Goal: Transaction & Acquisition: Obtain resource

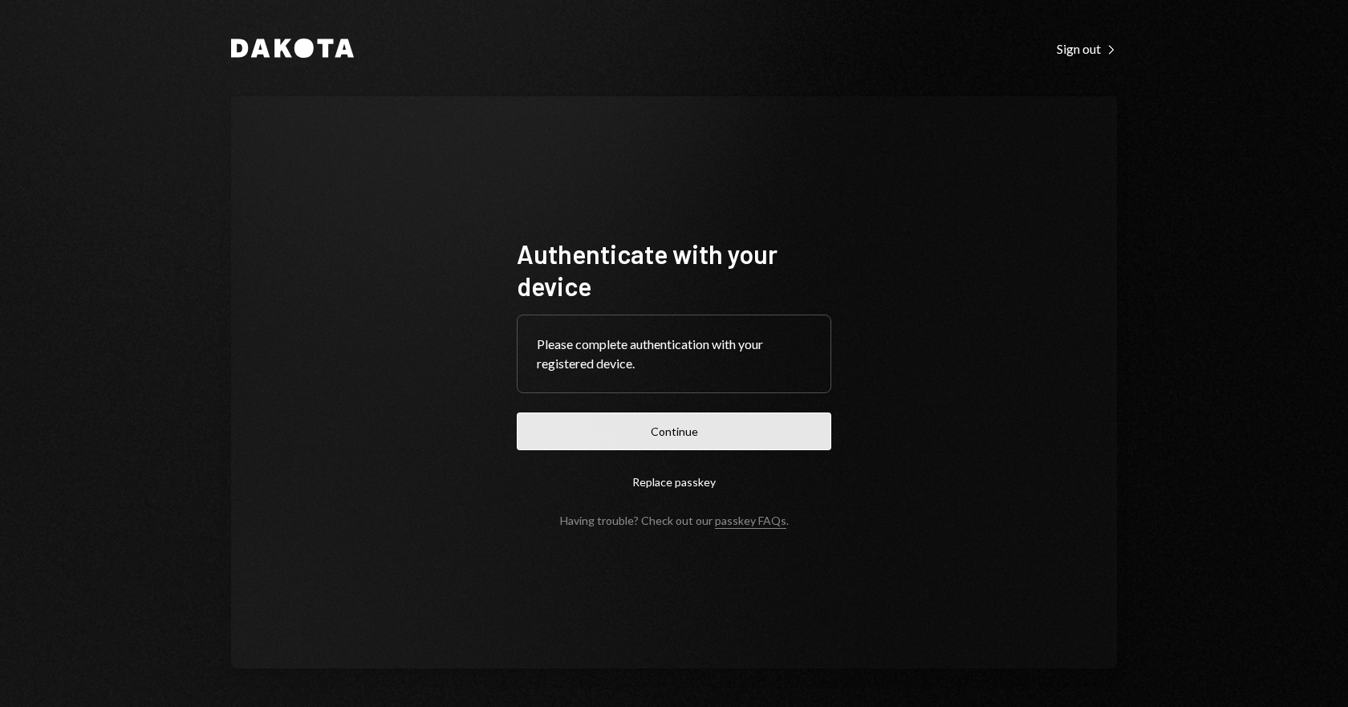
click at [709, 419] on button "Continue" at bounding box center [674, 431] width 315 height 38
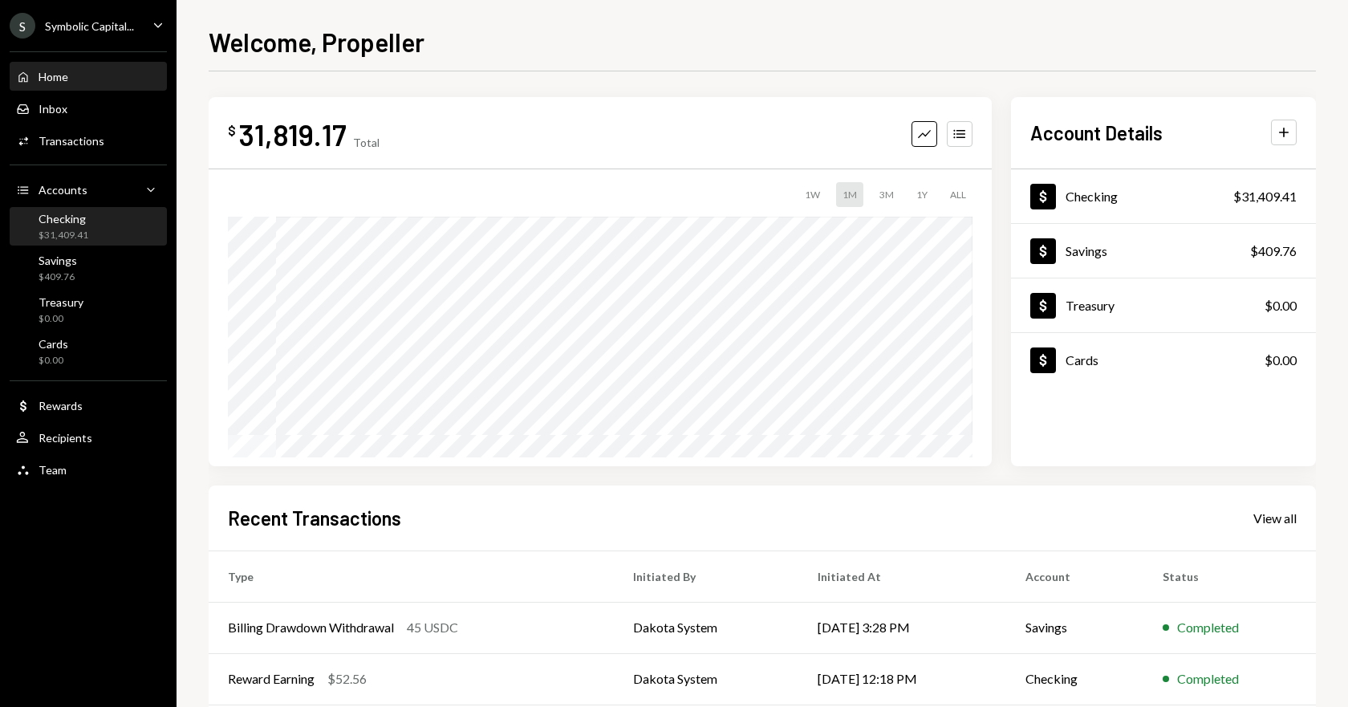
click at [91, 230] on div "Checking $31,409.41" at bounding box center [88, 227] width 144 height 30
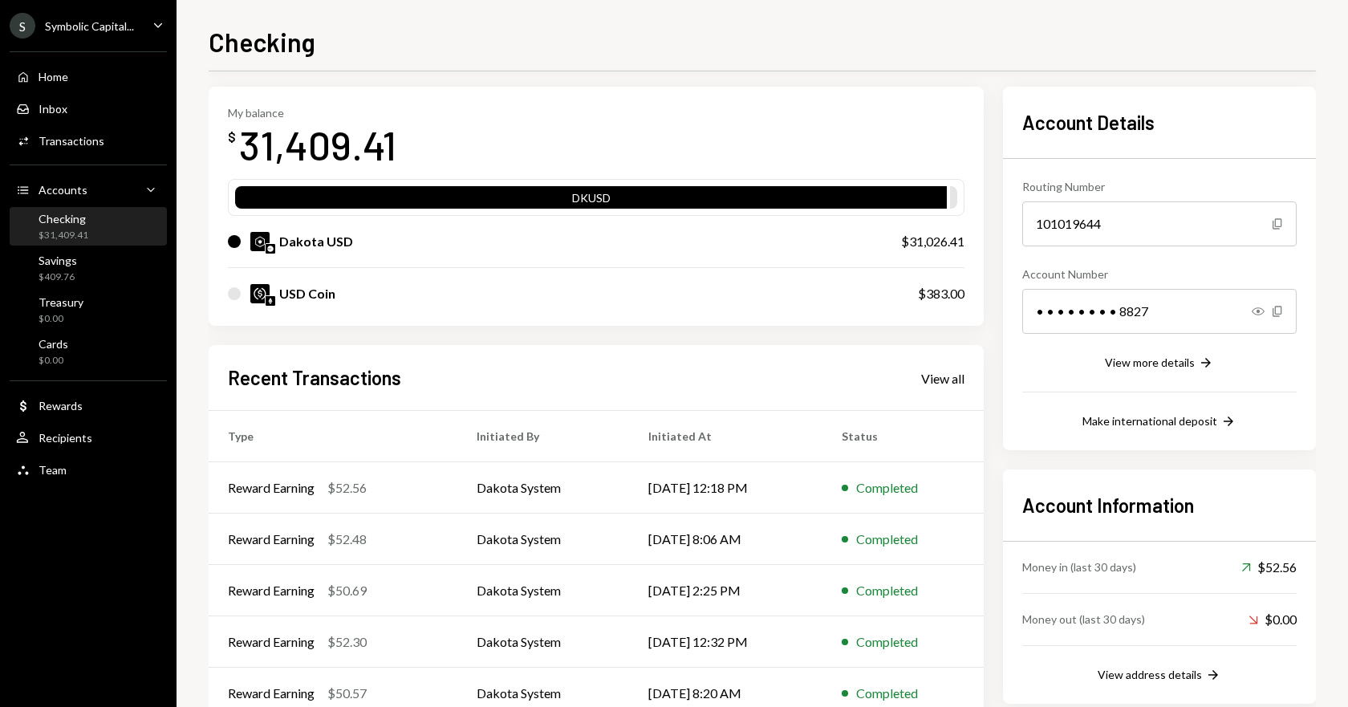
scroll to position [104, 0]
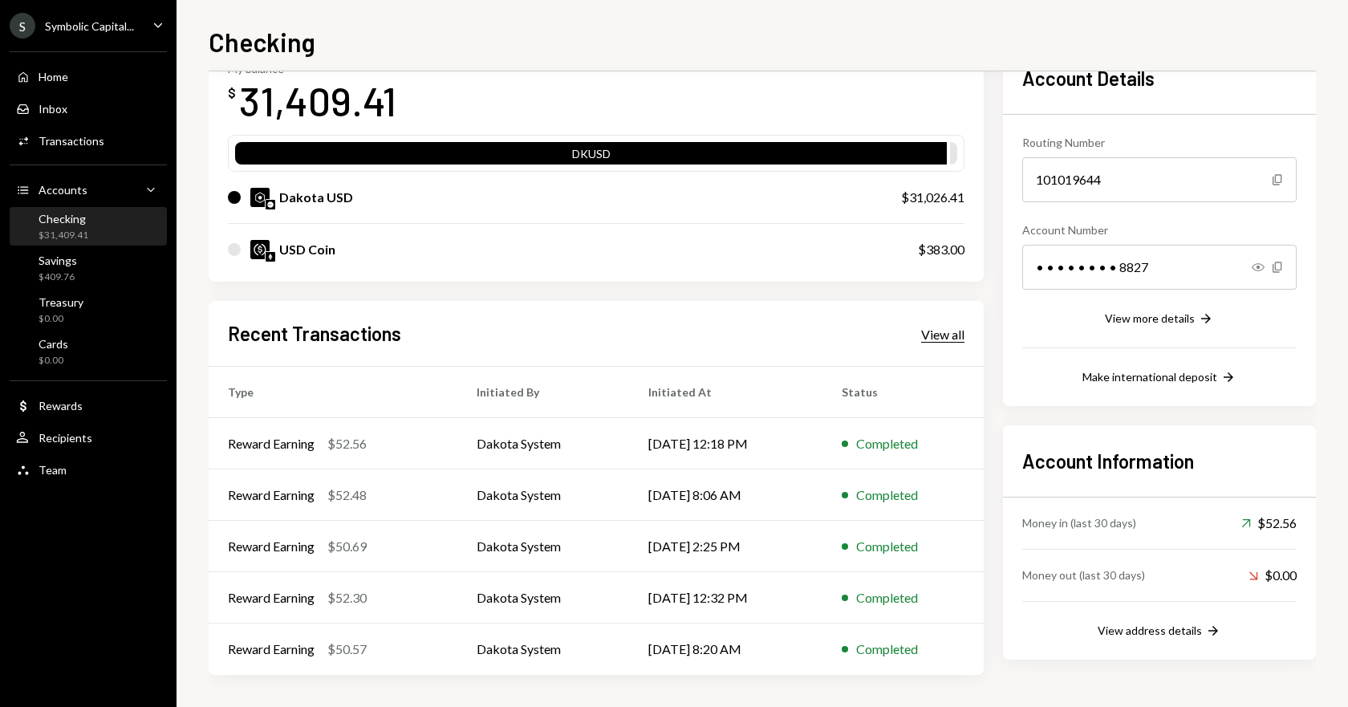
click at [929, 339] on div "View all" at bounding box center [942, 335] width 43 height 16
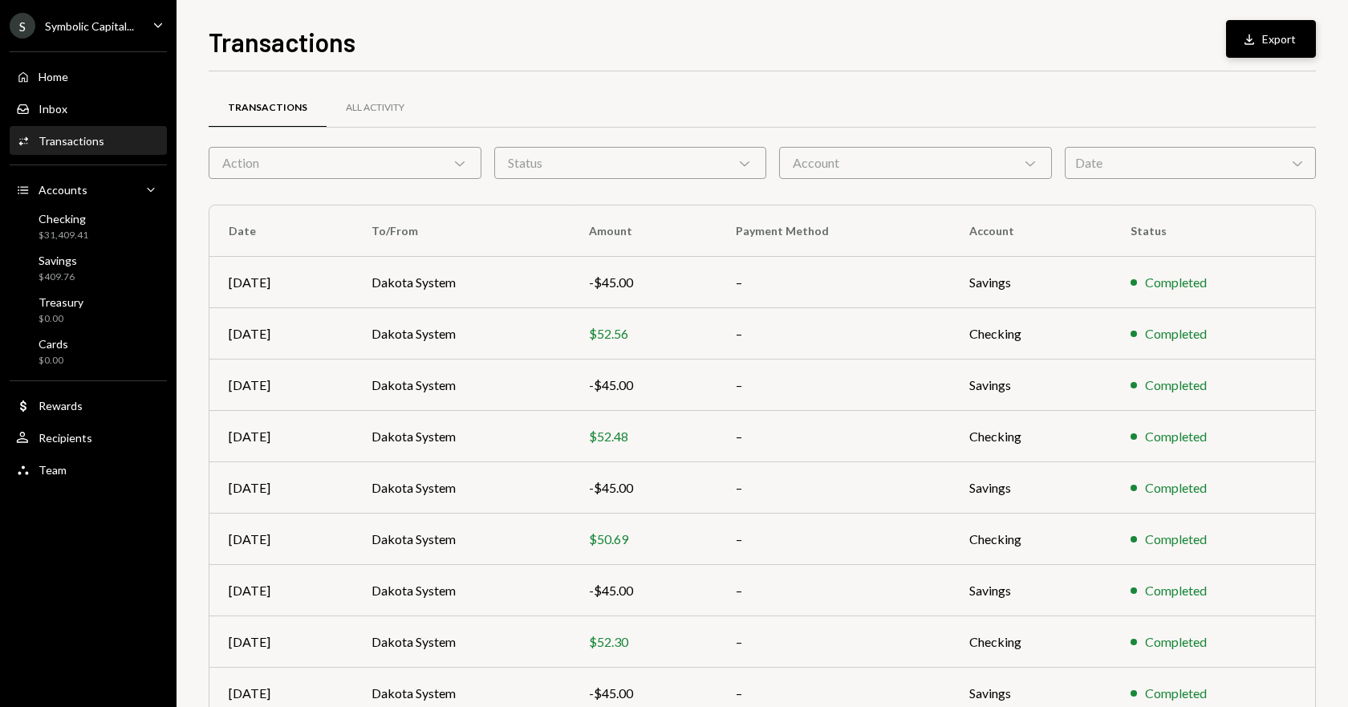
click at [1245, 39] on icon "Download" at bounding box center [1249, 39] width 16 height 16
click at [388, 111] on div "All Activity" at bounding box center [375, 108] width 59 height 14
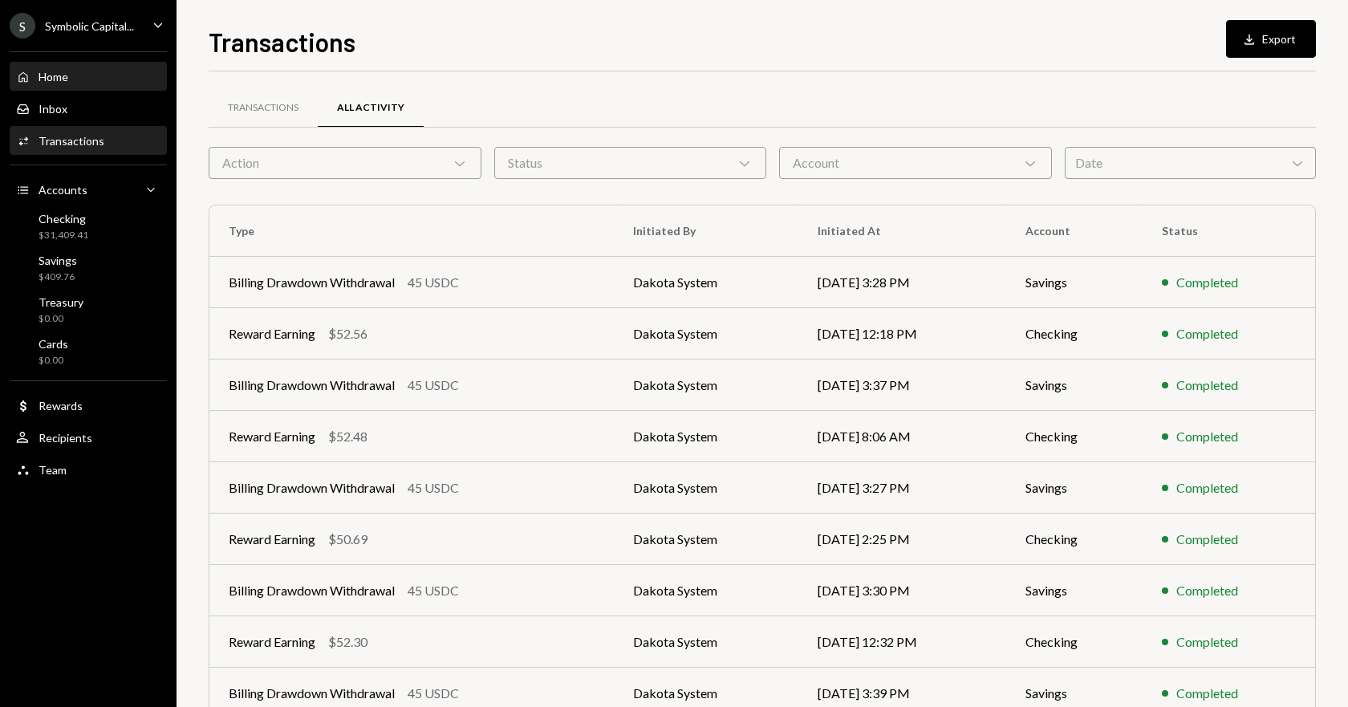
click at [65, 81] on div "Home" at bounding box center [54, 77] width 30 height 14
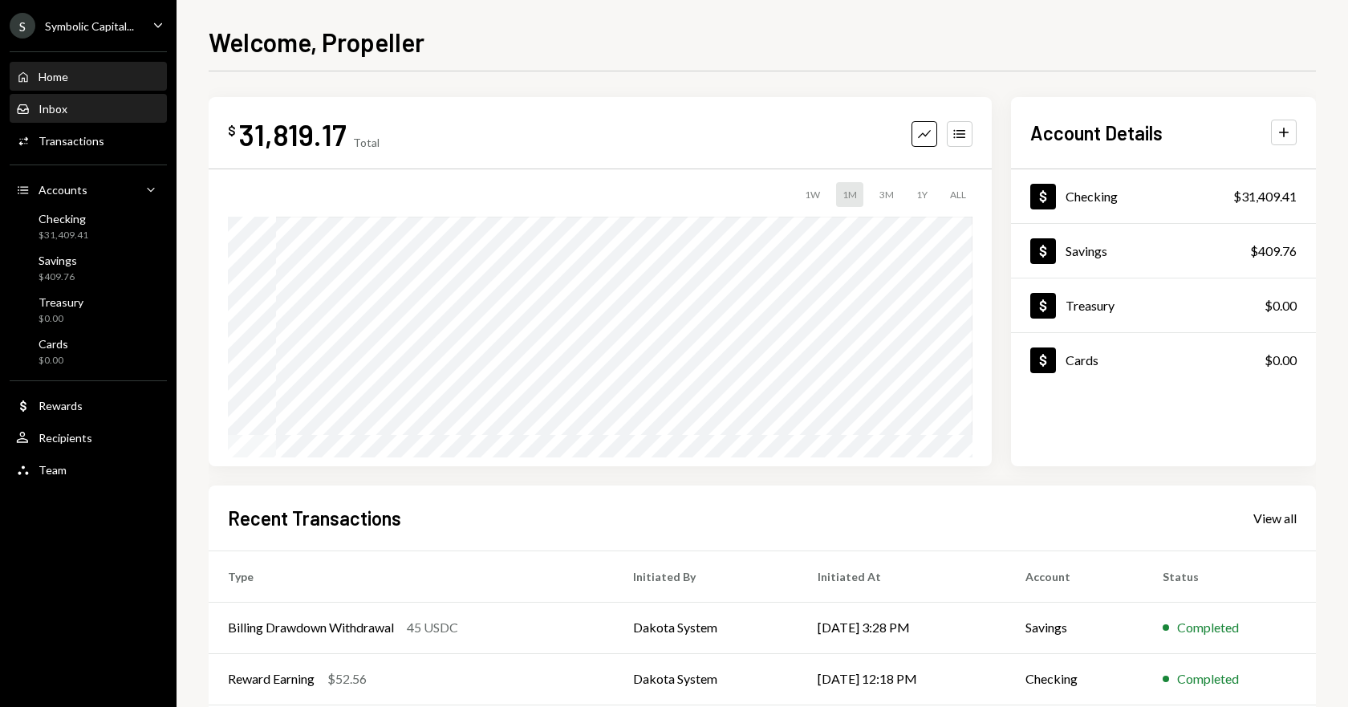
click at [42, 104] on div "Inbox" at bounding box center [53, 109] width 29 height 14
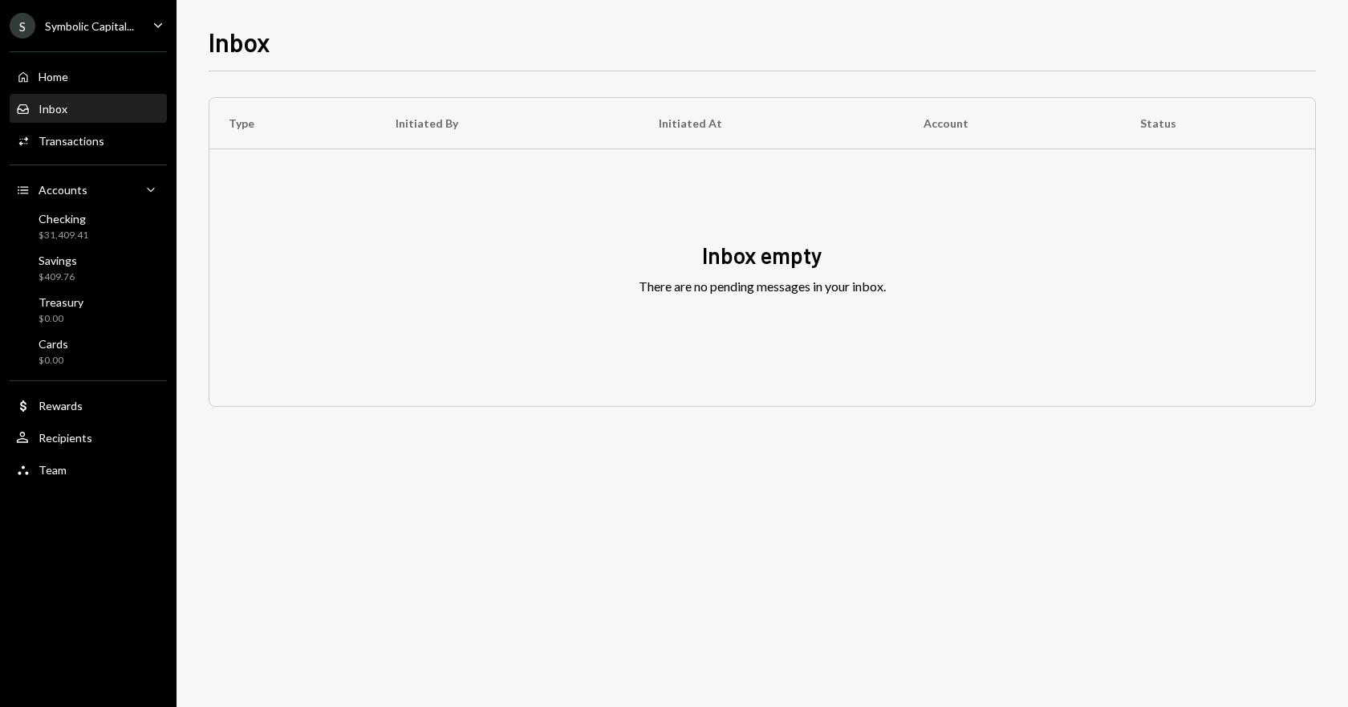
click at [147, 21] on div "S Symbolic Capital... Caret Down" at bounding box center [88, 26] width 177 height 26
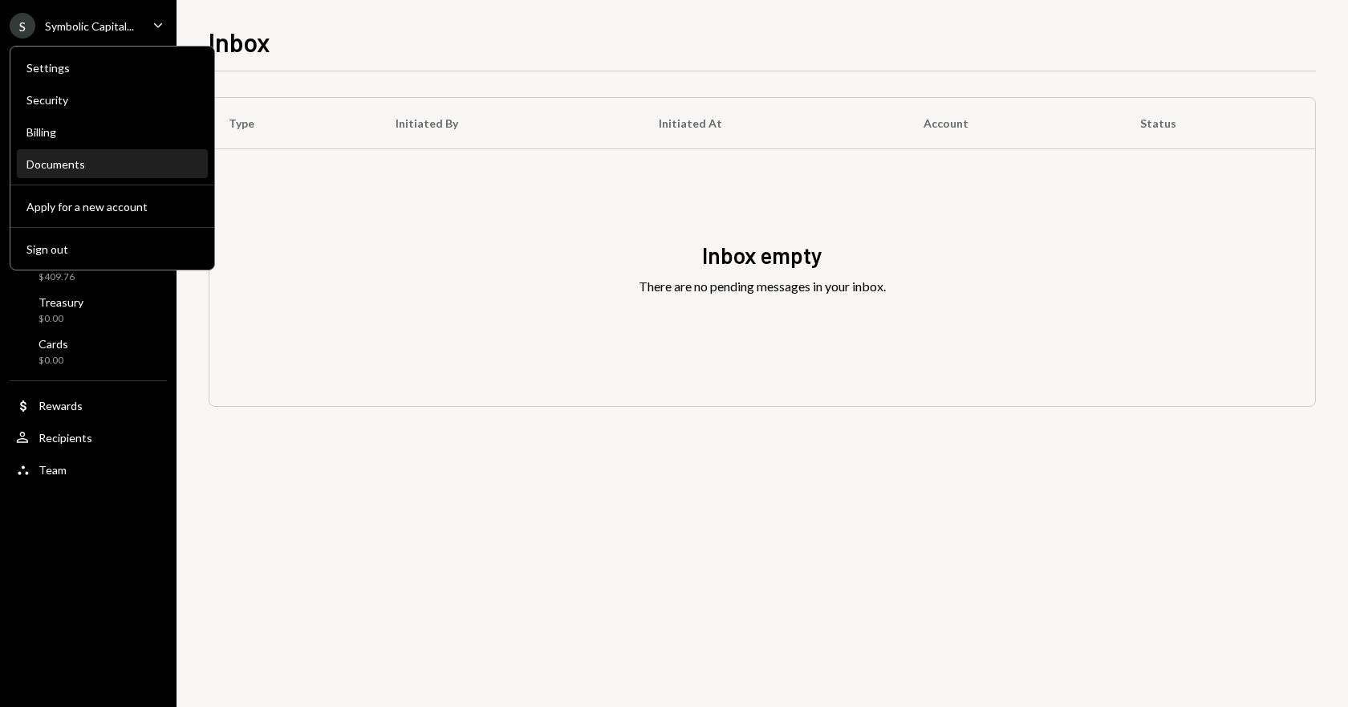
click at [72, 162] on div "Documents" at bounding box center [112, 164] width 172 height 14
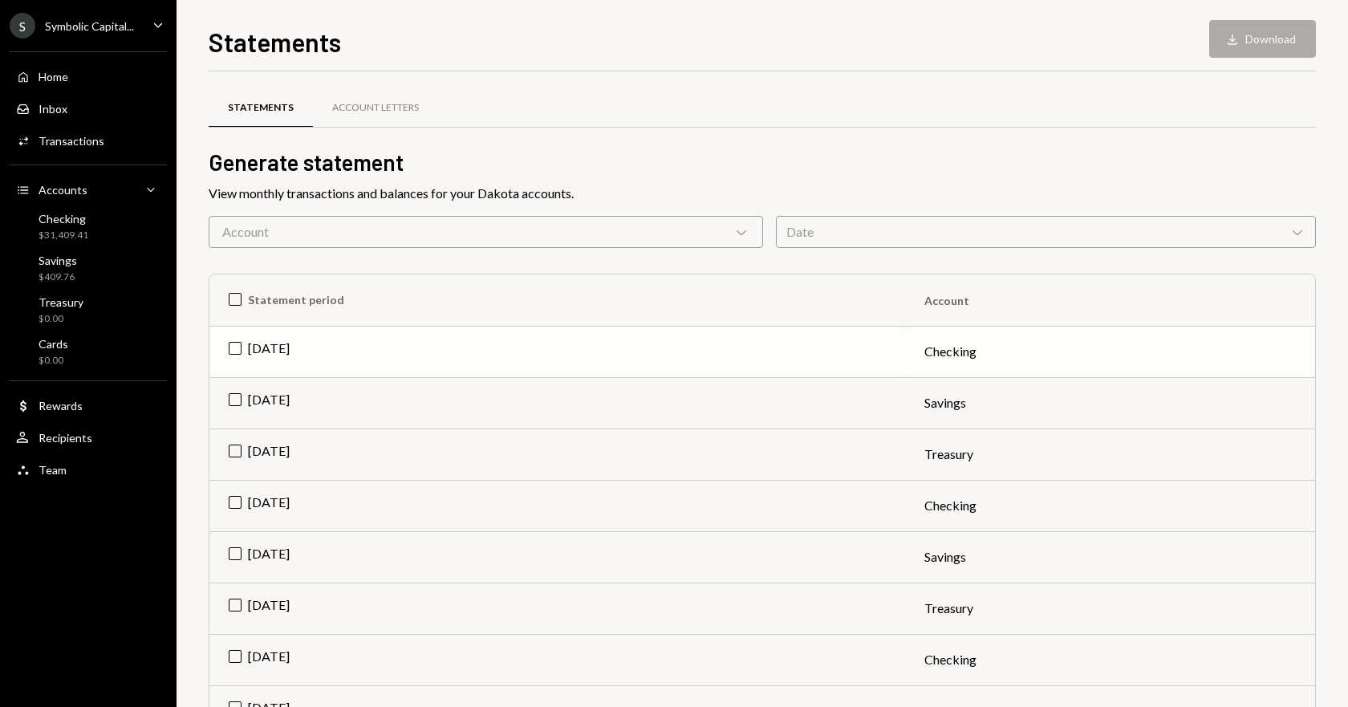
click at [230, 346] on td "[DATE]" at bounding box center [557, 351] width 696 height 51
click at [232, 393] on td "[DATE]" at bounding box center [557, 402] width 696 height 51
click at [238, 450] on td "[DATE]" at bounding box center [557, 454] width 696 height 51
click at [1241, 48] on button "Download Download (3)" at bounding box center [1255, 39] width 122 height 38
click at [157, 27] on icon "Caret Down" at bounding box center [158, 25] width 18 height 18
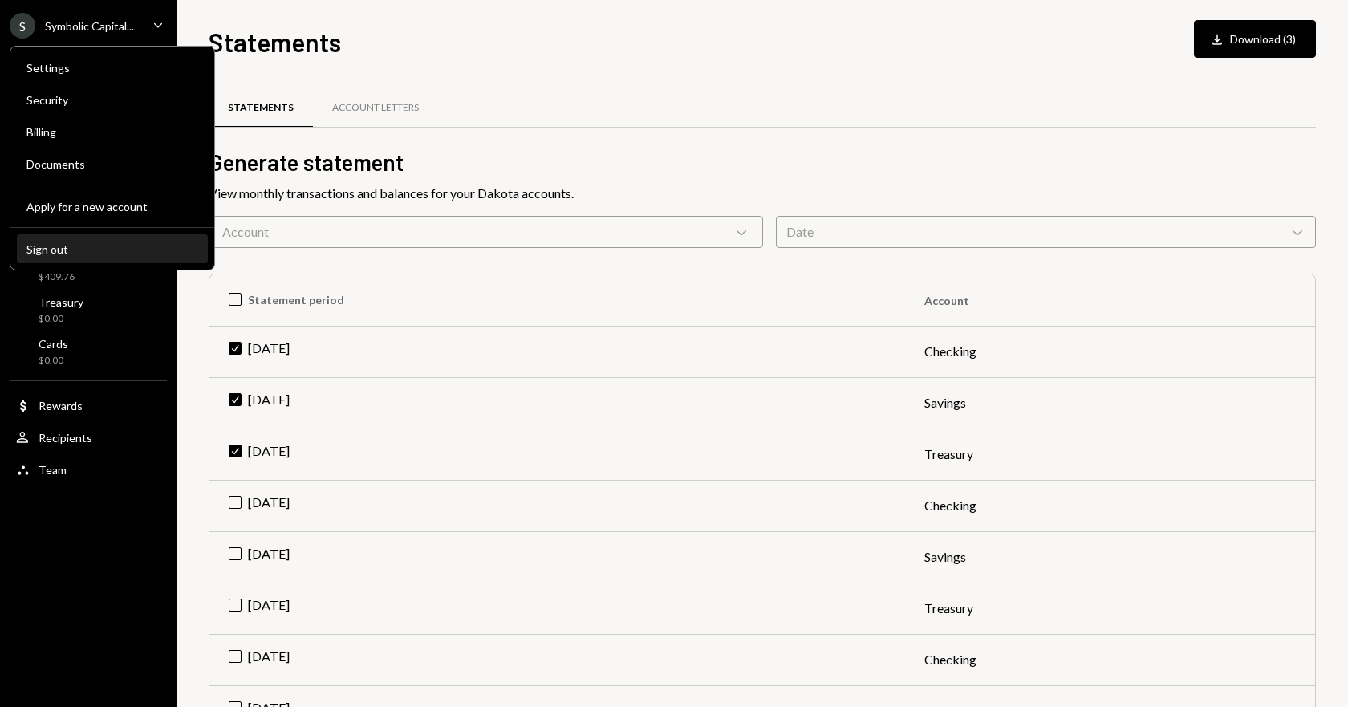
click at [83, 247] on div "Sign out" at bounding box center [112, 249] width 172 height 14
